Goal: Check status: Check status

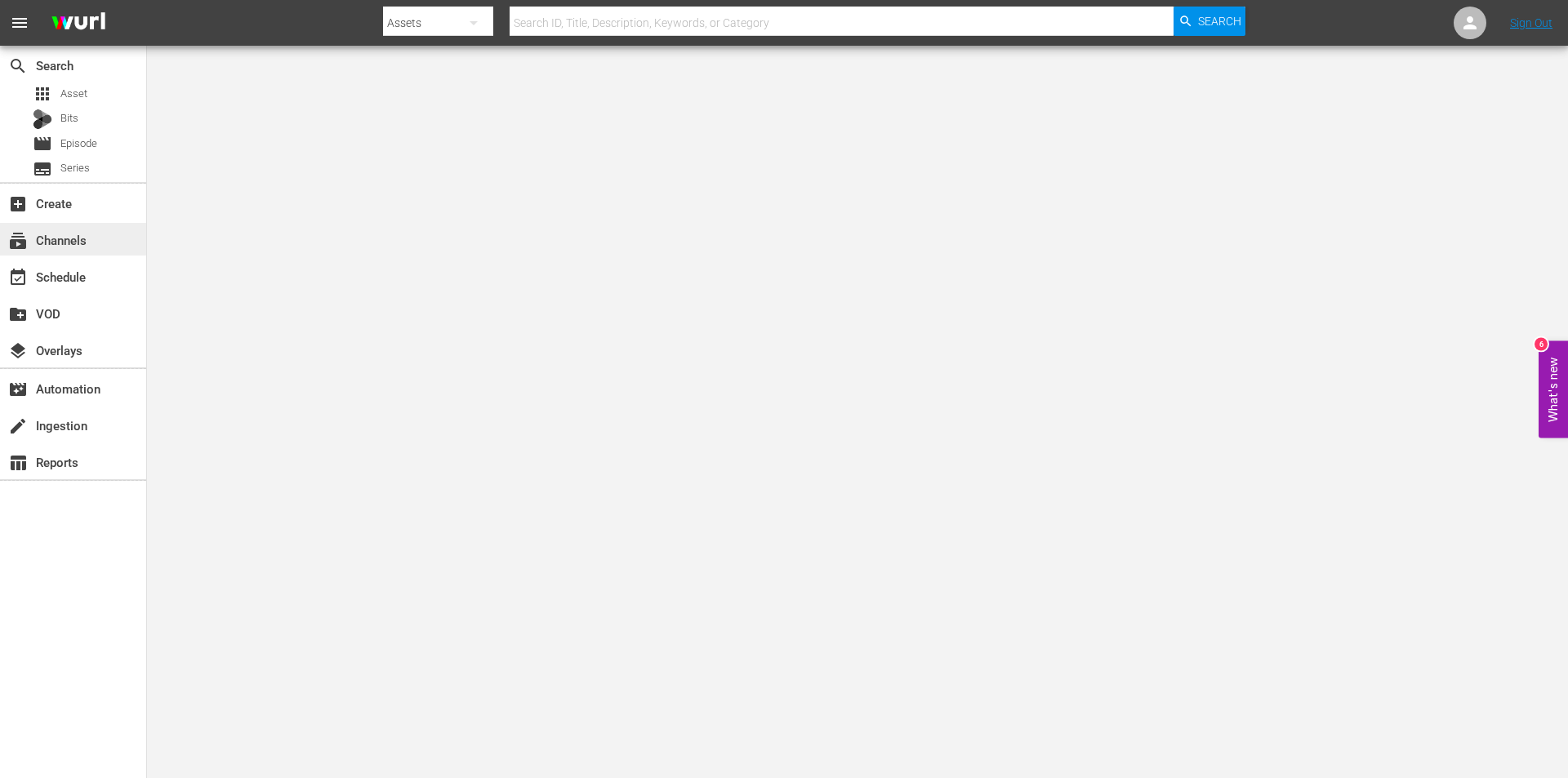
click at [34, 240] on div "subscriptions Channels" at bounding box center [46, 237] width 92 height 15
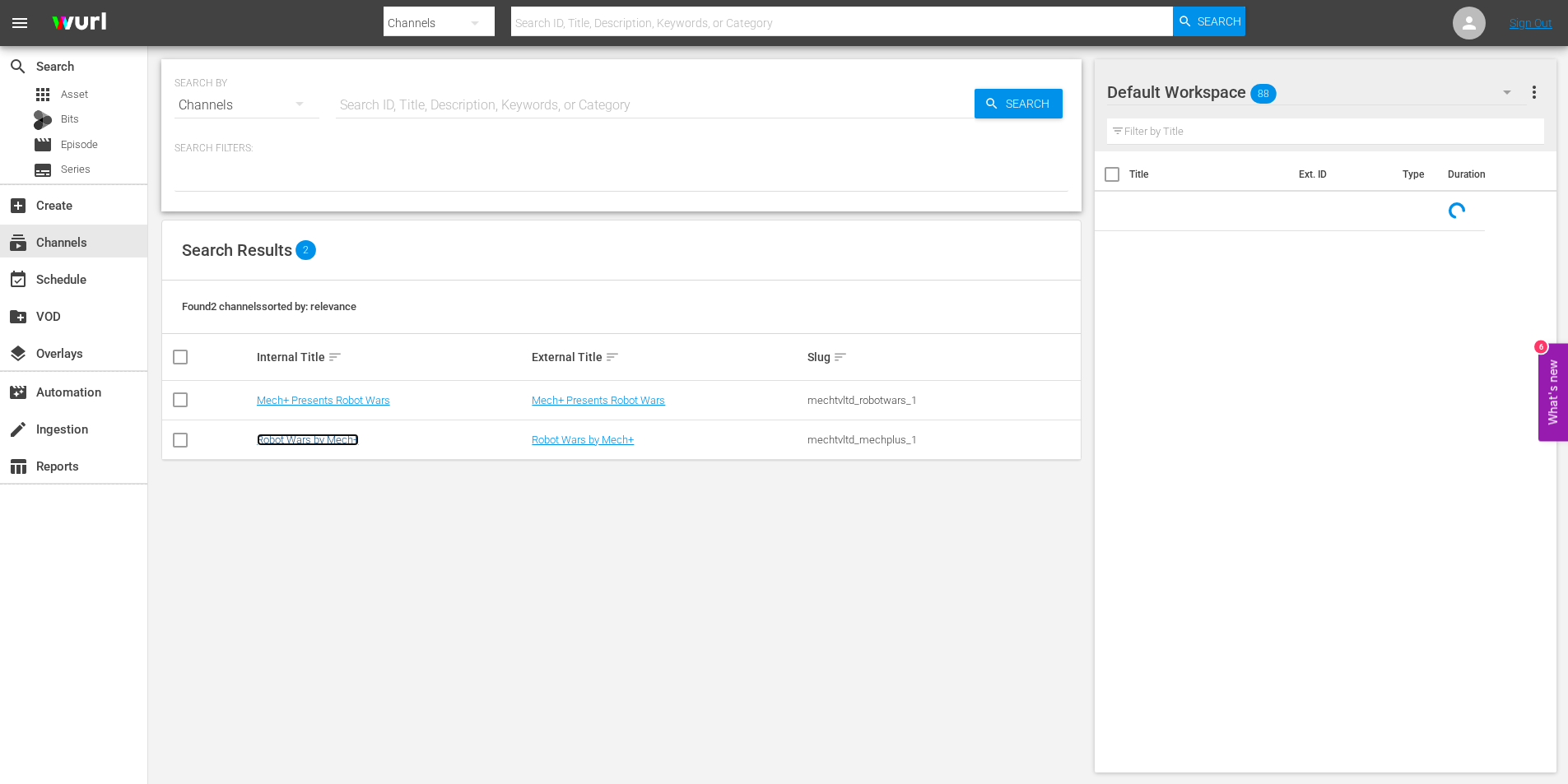
click at [320, 433] on link "Robot Wars by Mech+" at bounding box center [308, 439] width 102 height 12
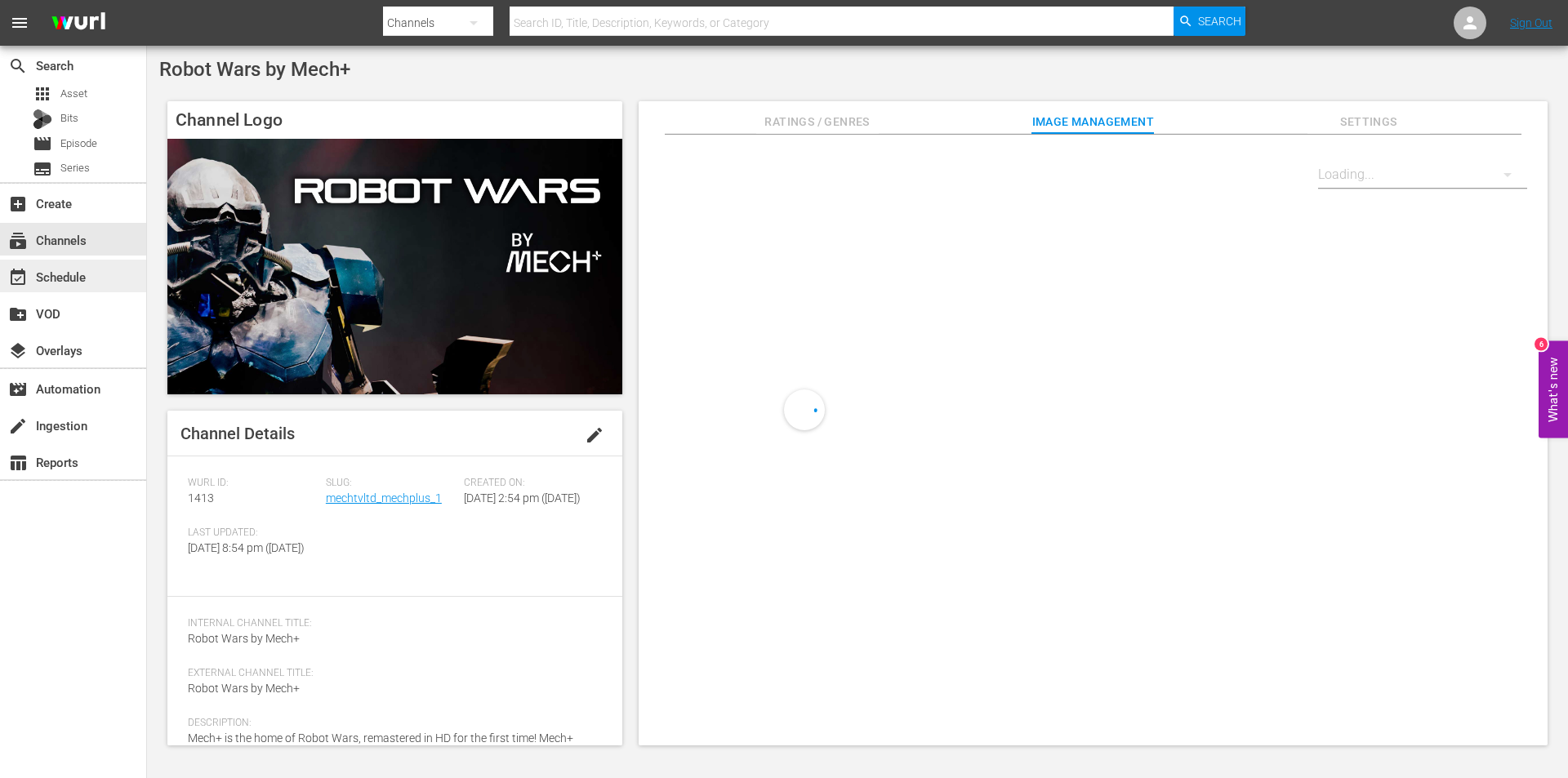
click at [52, 273] on div "event_available Schedule" at bounding box center [46, 274] width 92 height 15
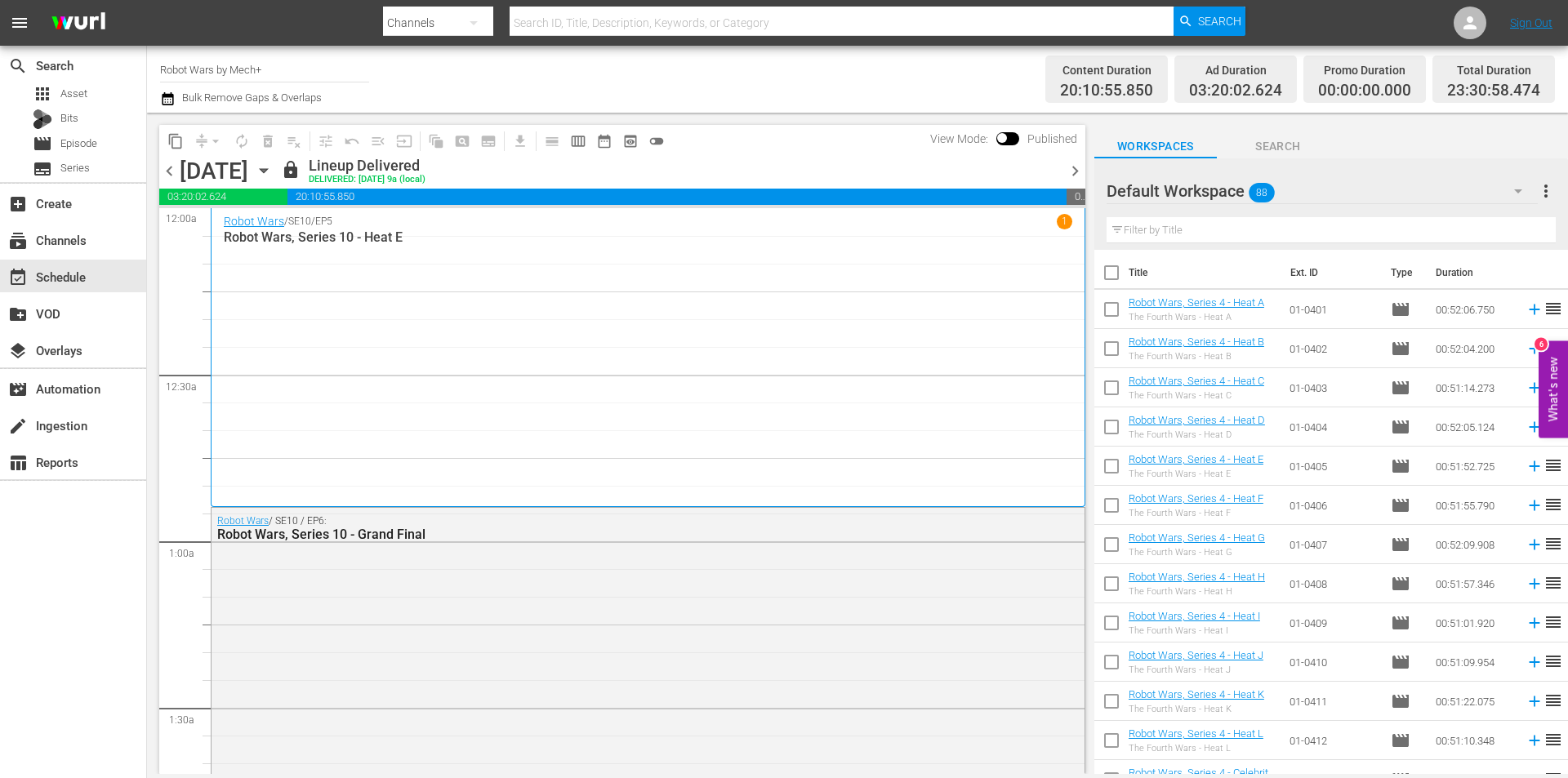
click at [1070, 171] on span "chevron_right" at bounding box center [1075, 170] width 20 height 20
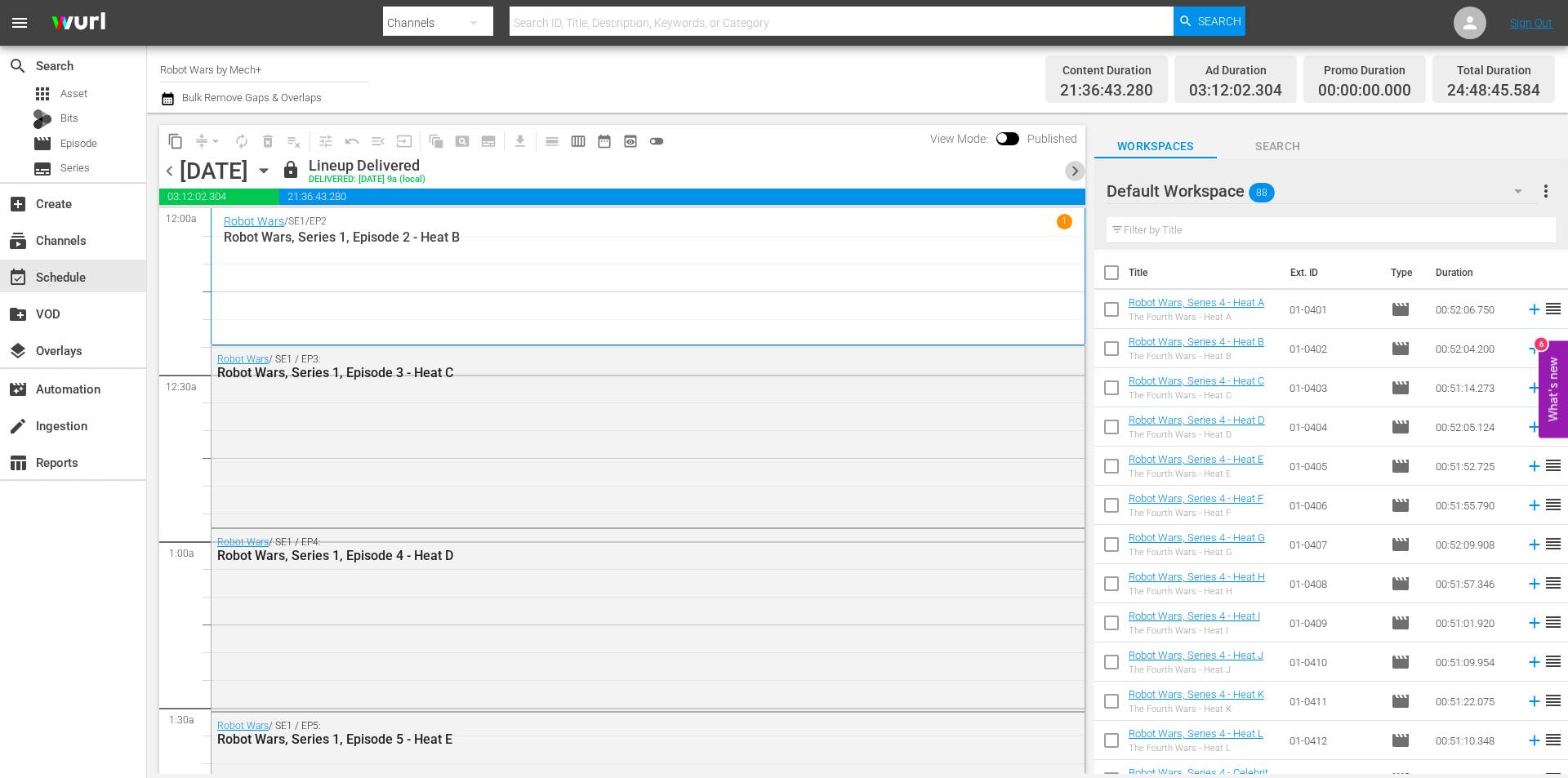
click at [1070, 171] on span "chevron_right" at bounding box center [1075, 170] width 20 height 20
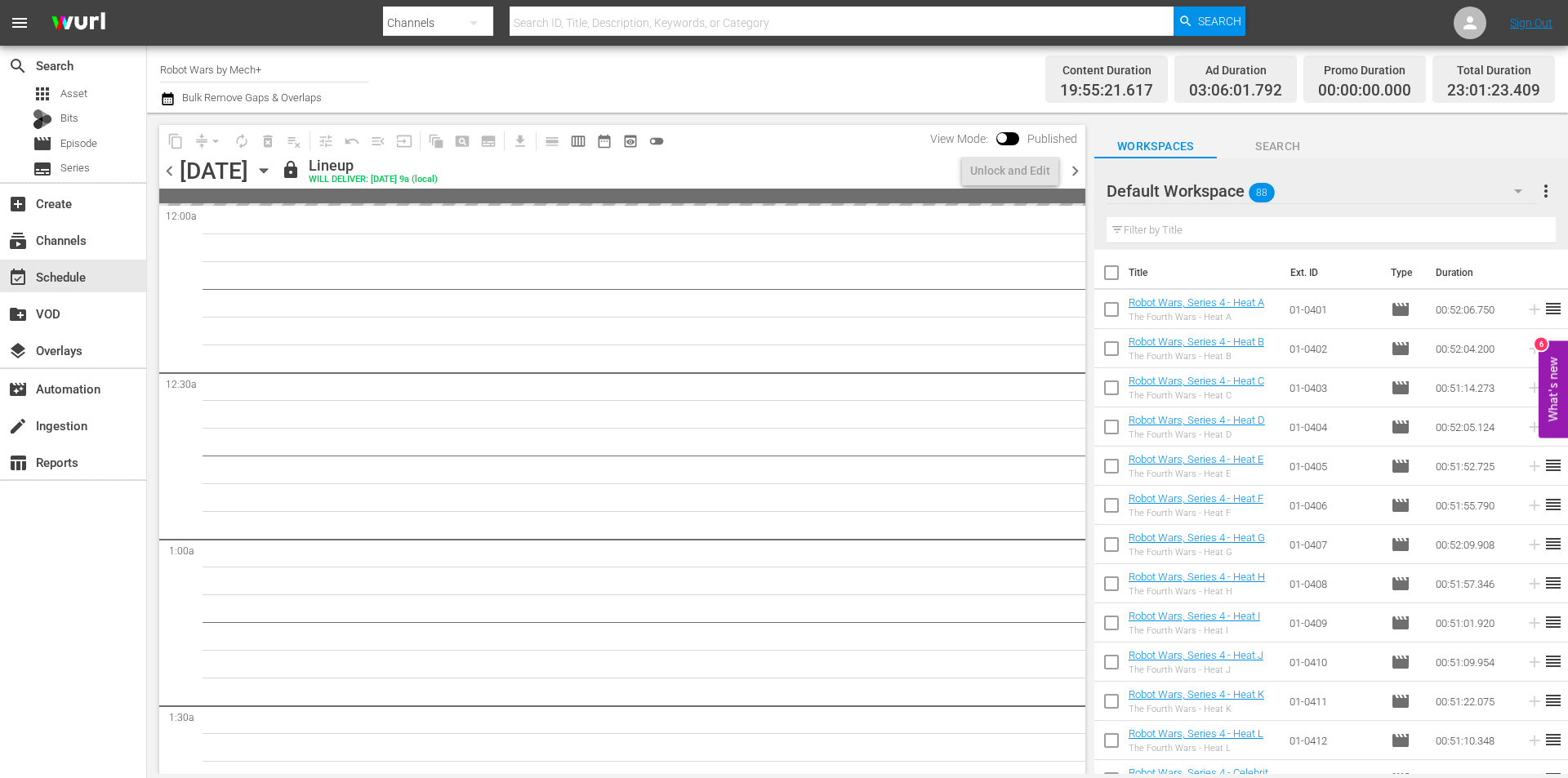
click at [1070, 171] on span "chevron_right" at bounding box center [1075, 170] width 20 height 20
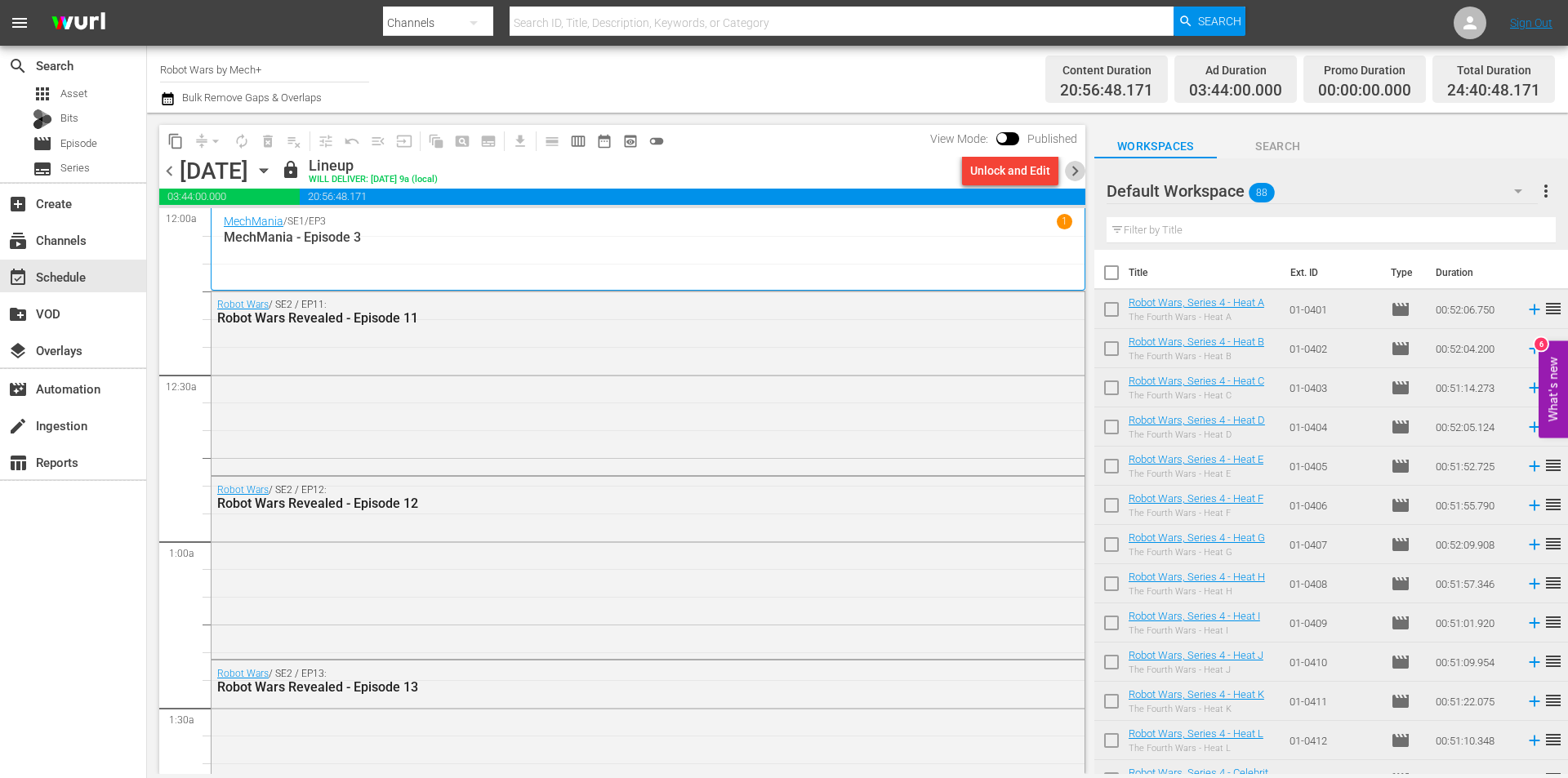
click at [1070, 171] on span "chevron_right" at bounding box center [1075, 170] width 20 height 20
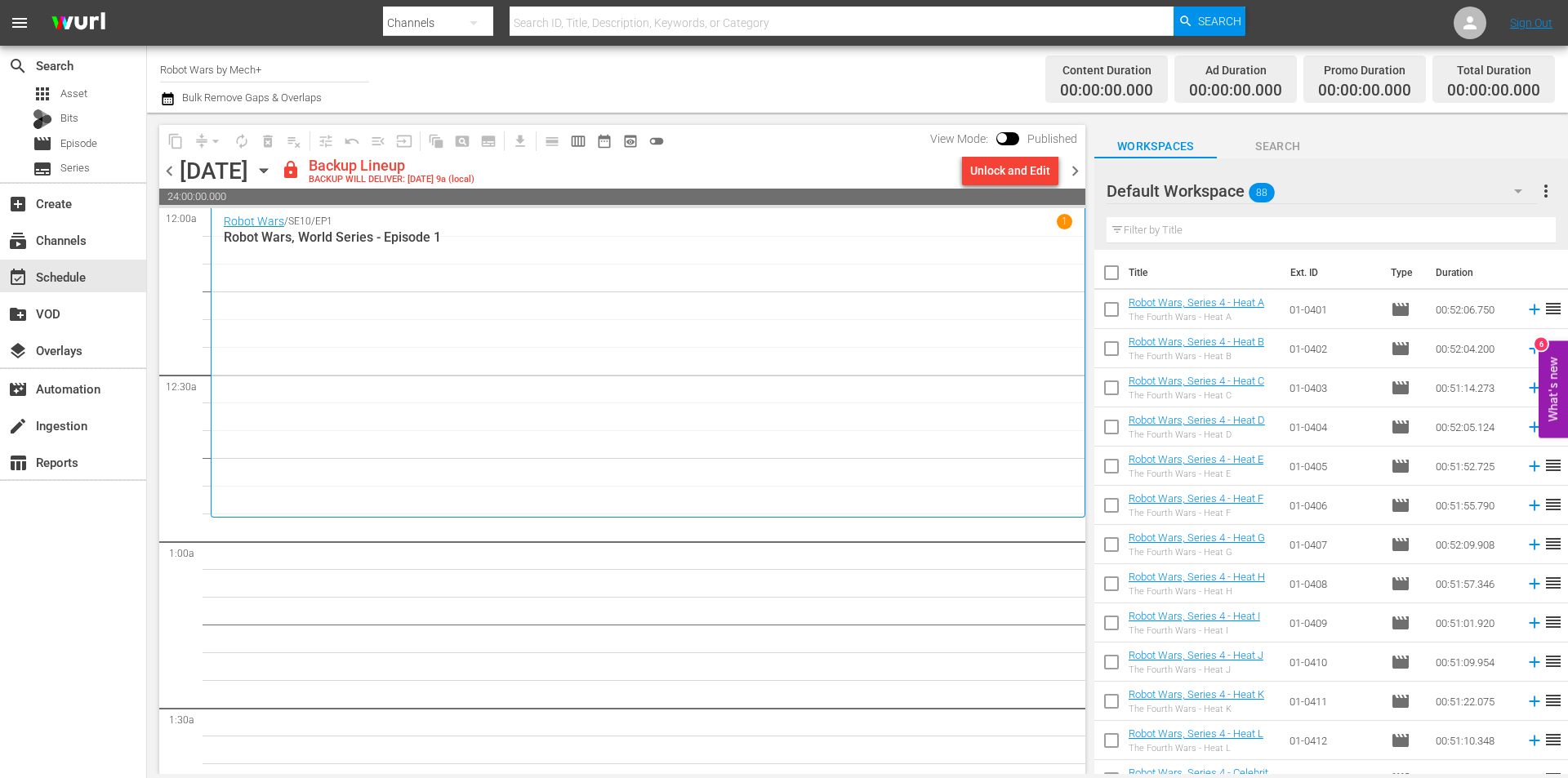
click at [174, 170] on span "chevron_left" at bounding box center [170, 170] width 20 height 20
